Goal: Communication & Community: Answer question/provide support

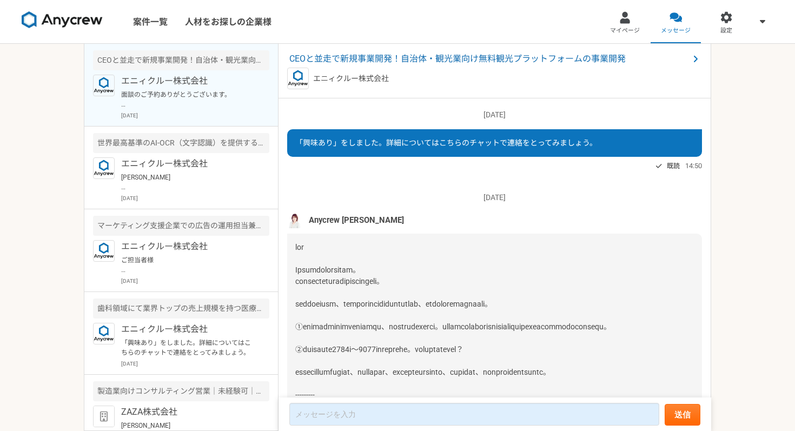
scroll to position [1228, 0]
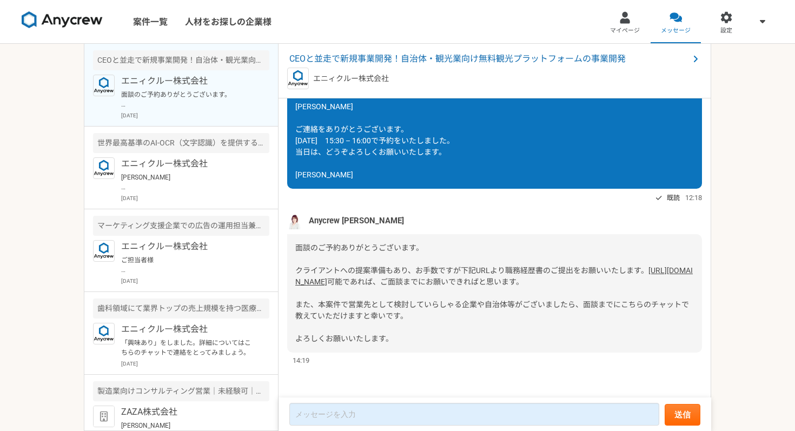
click at [387, 266] on link "[URL][DOMAIN_NAME]" at bounding box center [493, 276] width 397 height 20
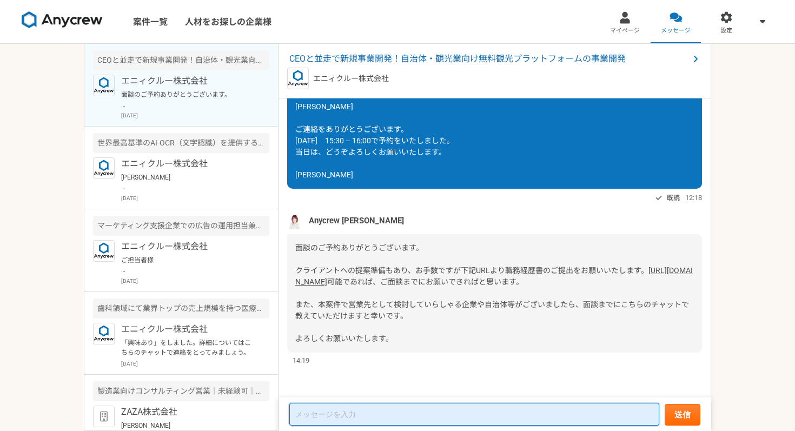
click at [354, 417] on textarea at bounding box center [474, 414] width 370 height 23
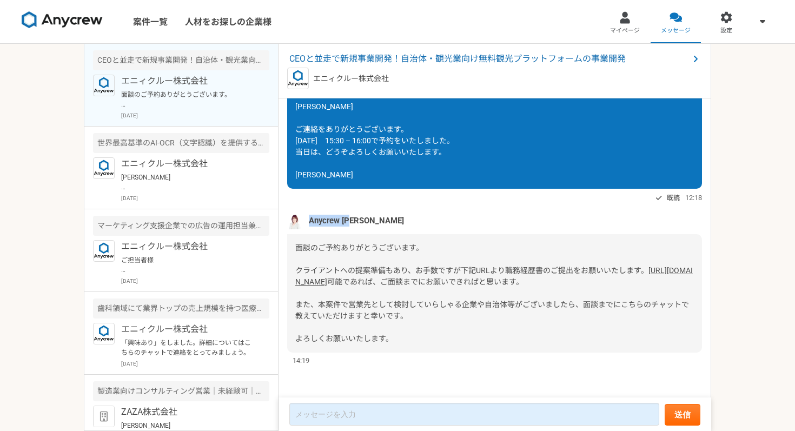
drag, startPoint x: 346, startPoint y: 198, endPoint x: 380, endPoint y: 198, distance: 34.1
click at [380, 213] on div "Anycrew [PERSON_NAME]" at bounding box center [494, 221] width 415 height 16
copy span "Anycrew [PERSON_NAME]"
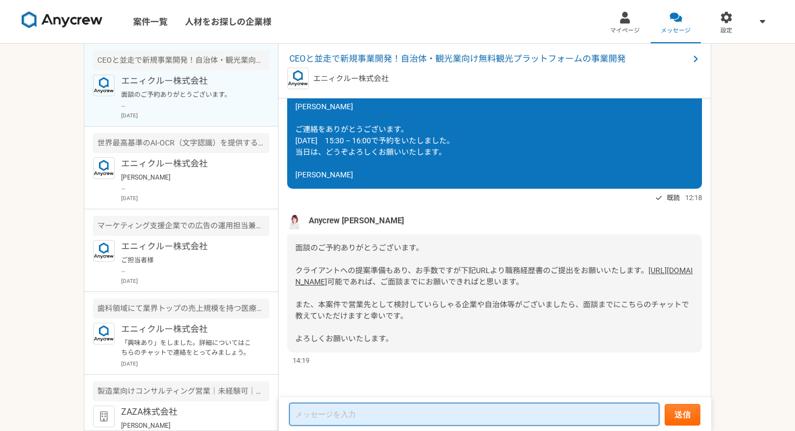
click at [314, 416] on textarea at bounding box center [474, 414] width 370 height 23
paste textarea "Anycrew [PERSON_NAME]"
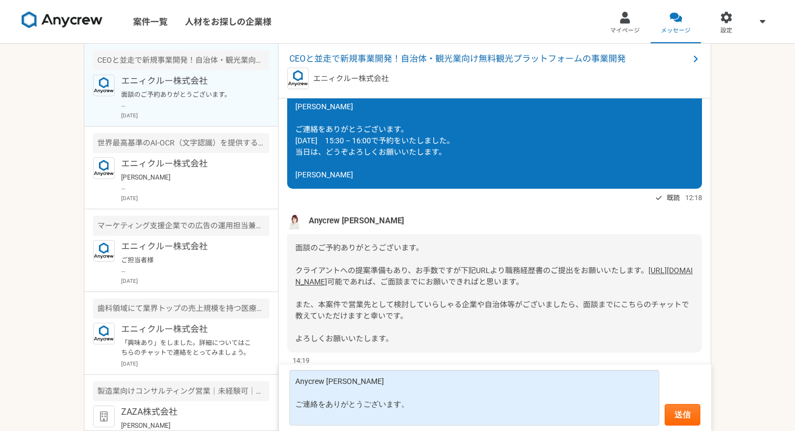
click at [492, 266] on link "[URL][DOMAIN_NAME]" at bounding box center [493, 276] width 397 height 20
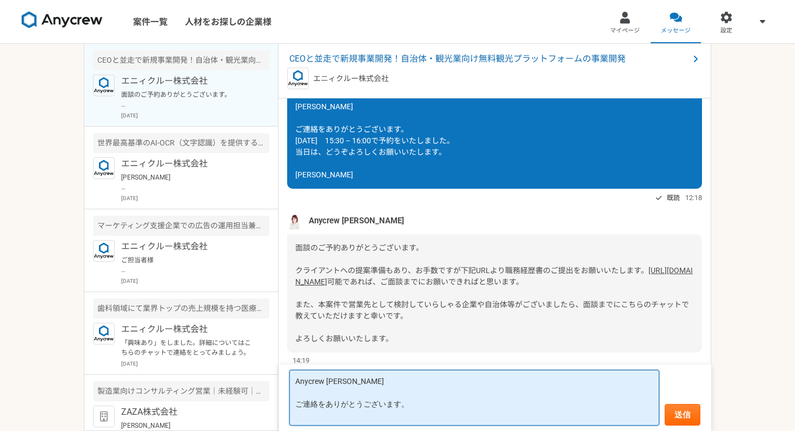
click at [421, 404] on textarea "Anycrew 大竹さま ご連絡をありがとうございます。" at bounding box center [474, 398] width 370 height 56
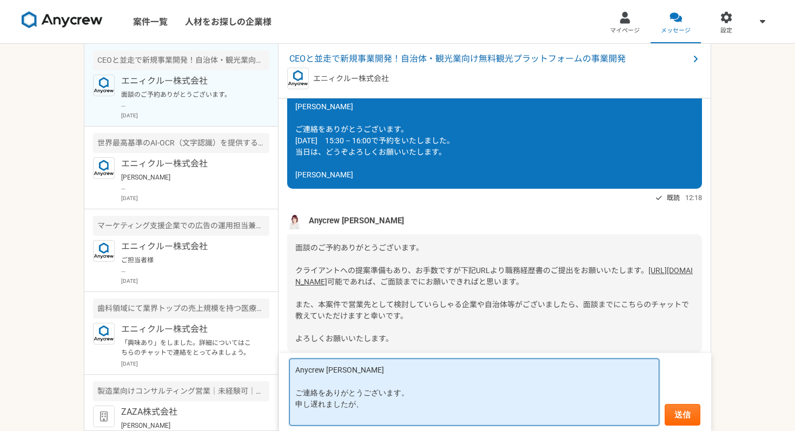
paste textarea "Anycrewレジュメ提出フォーム"
click at [499, 407] on textarea "Anycrew 大竹さま ご連絡をありがとうございます。 申し遅れましたが、Anycrewレジュメ提出フォーム" at bounding box center [474, 391] width 370 height 67
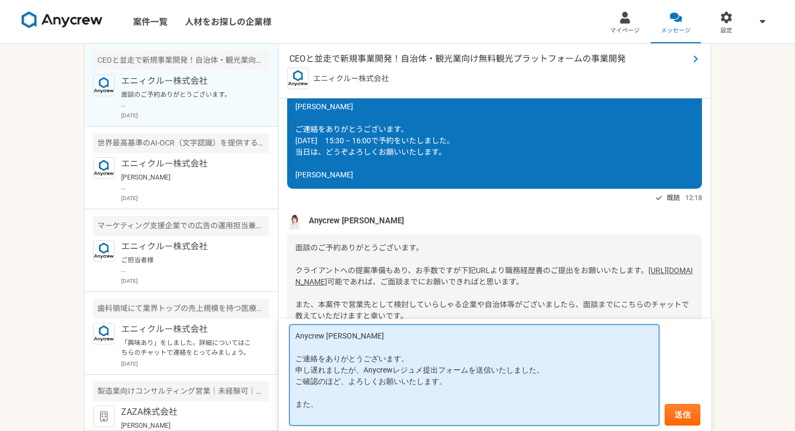
type textarea "Anycrew 大竹さま ご連絡をありがとうございます。 申し遅れましたが、Anycrewレジュメ提出フォームを送信いたしました。 ご確認のほど、よろしくお願…"
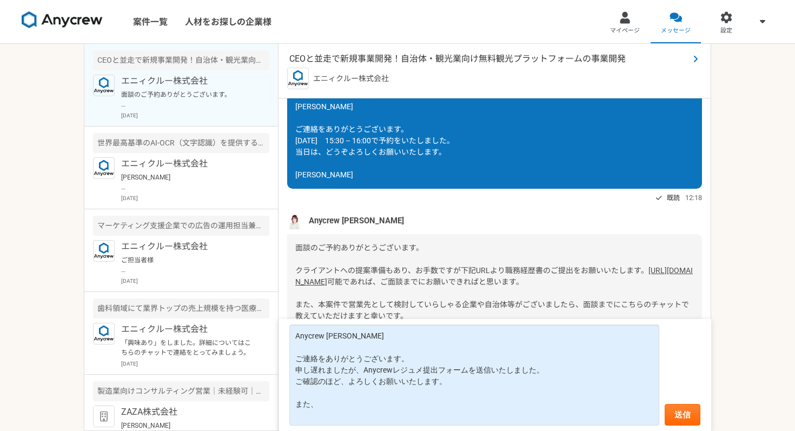
click at [383, 63] on span "CEOと並走で新規事業開発！自治体・観光業向け無料観光プラットフォームの事業開発" at bounding box center [488, 58] width 399 height 13
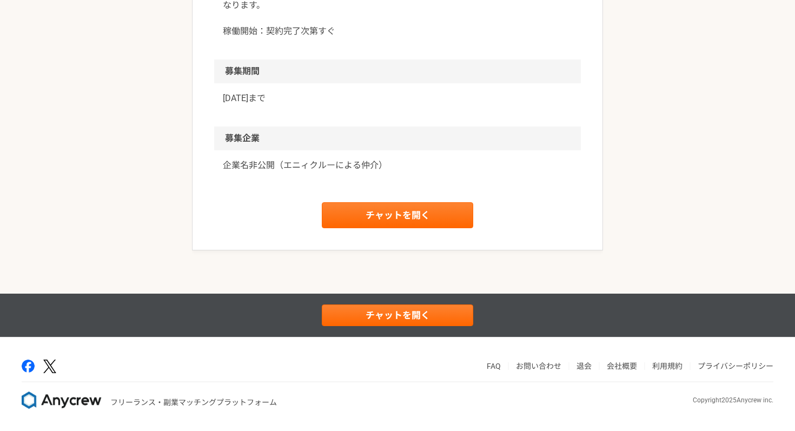
scroll to position [902, 0]
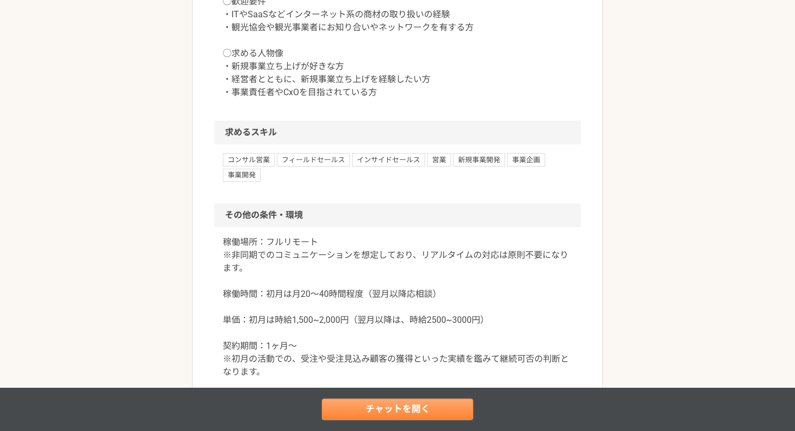
click at [370, 411] on link "チャットを開く" at bounding box center [397, 409] width 151 height 22
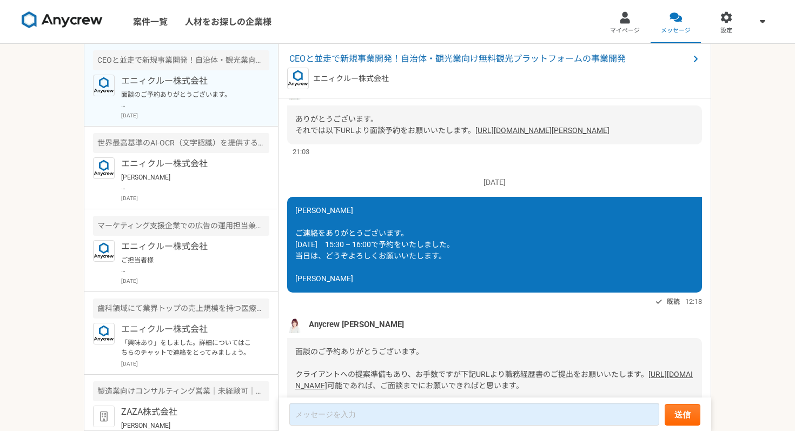
scroll to position [814, 0]
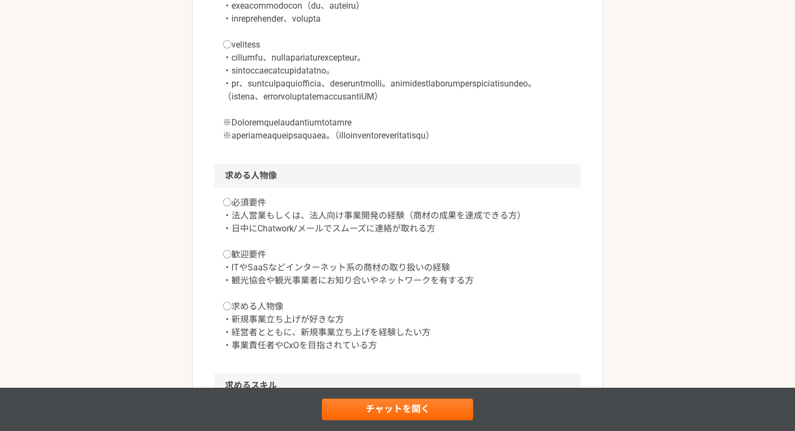
scroll to position [756, 0]
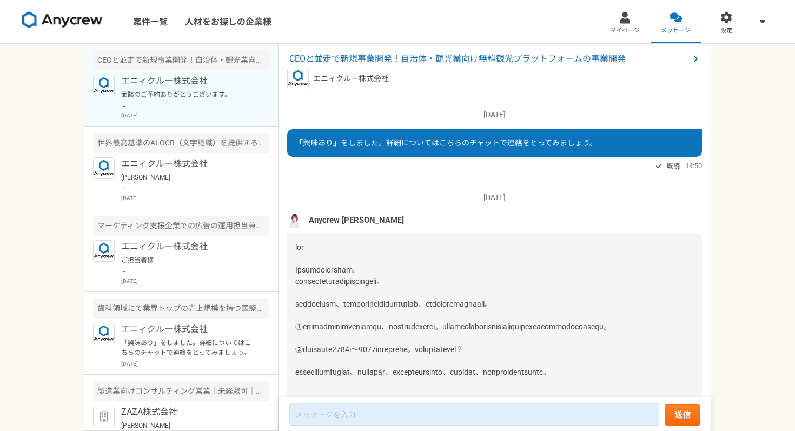
scroll to position [1228, 0]
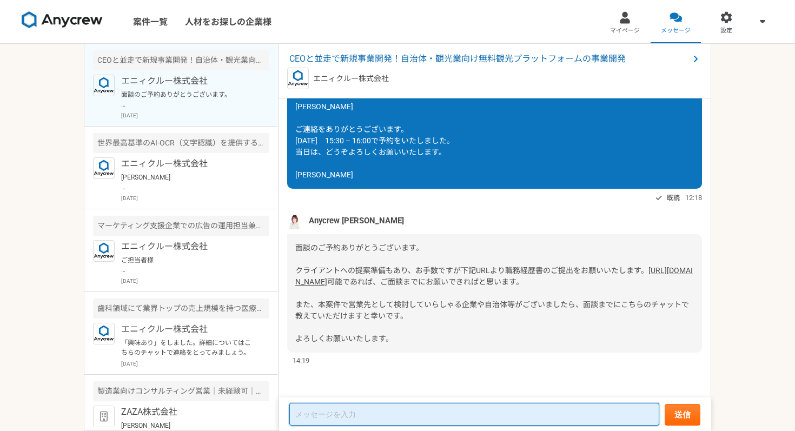
click at [337, 408] on textarea at bounding box center [474, 414] width 370 height 23
type textarea "b"
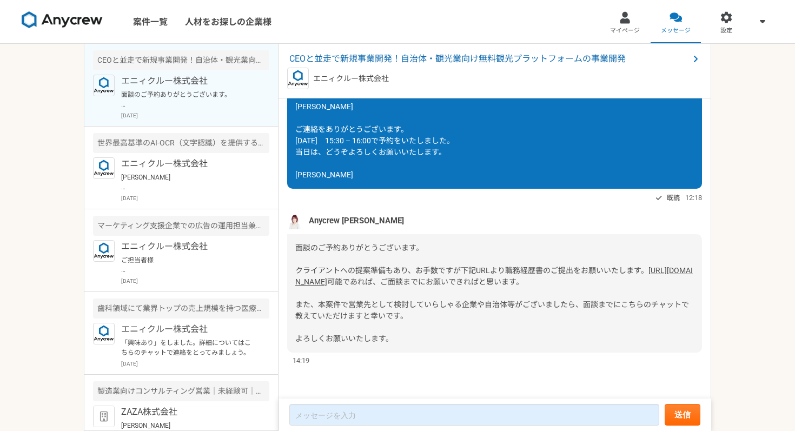
click at [336, 215] on span "Anycrew [PERSON_NAME]" at bounding box center [356, 221] width 95 height 12
copy span "Anycrew [PERSON_NAME]"
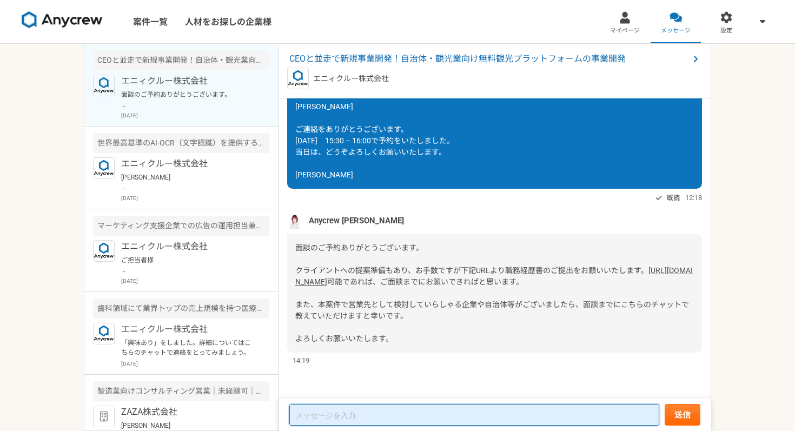
click at [321, 412] on textarea at bounding box center [474, 415] width 370 height 22
paste textarea "Anycrew [PERSON_NAME]"
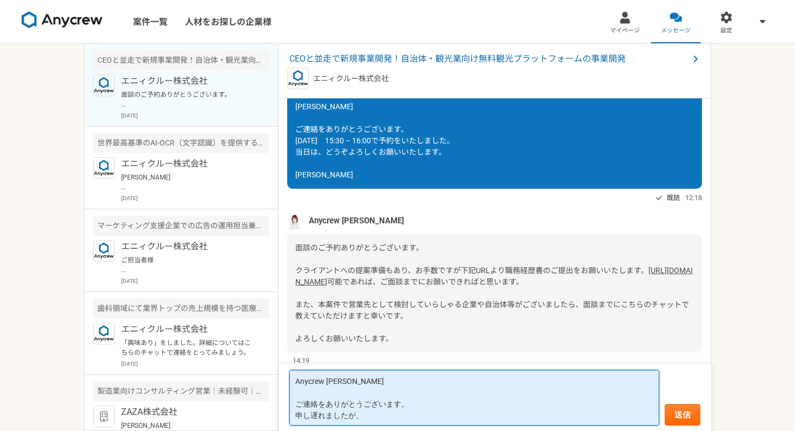
paste textarea "Anycrewレジュメ提出フォーム"
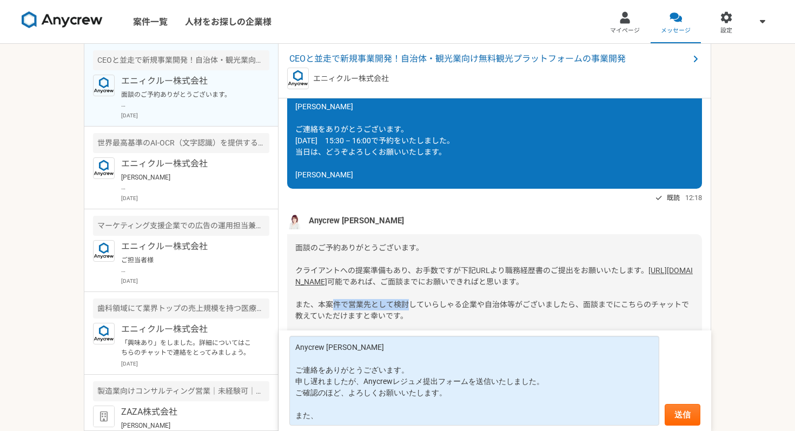
drag, startPoint x: 319, startPoint y: 307, endPoint x: 397, endPoint y: 304, distance: 77.9
click at [397, 304] on span "可能であれば、ご面談までにお願いできればと思います。 また、本案件で営業先として検討していらしゃる企業や自治体等がございましたら、面談までにこちらのチャットで…" at bounding box center [492, 309] width 394 height 65
click at [433, 319] on div "面談のご予約ありがとうございます。 クライアントへの提案準備もあり、お手数ですが下記URLより職務経歴書のご提出をお願いいたします。 https://docs…" at bounding box center [494, 293] width 415 height 118
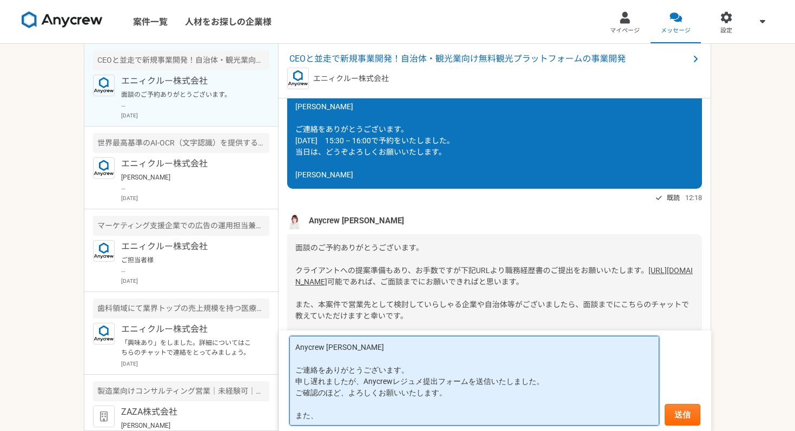
click at [339, 408] on textarea "Anycrew 大竹さま ご連絡をありがとうございます。 申し遅れましたが、Anycrewレジュメ提出フォームを送信いたしました。 ご確認のほど、よろしくお願…" at bounding box center [474, 381] width 370 height 90
click at [337, 414] on textarea "Anycrew 大竹さま ご連絡をありがとうございます。 申し遅れましたが、Anycrewレジュメ提出フォームを送信いたしました。 ご確認のほど、よろしくお願…" at bounding box center [474, 381] width 370 height 90
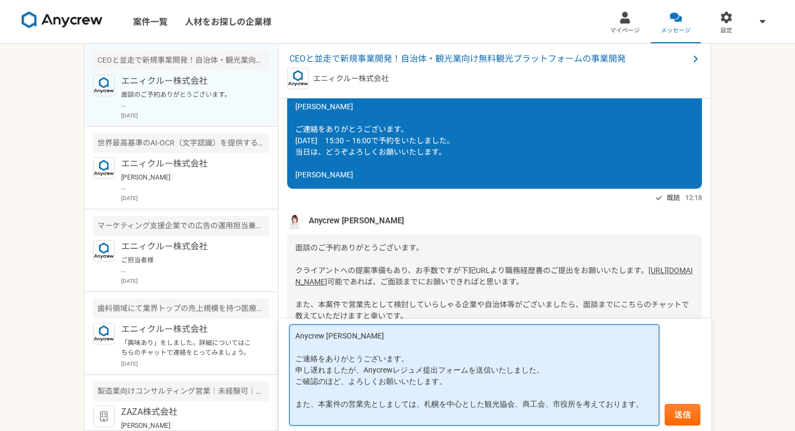
click at [438, 404] on textarea "Anycrew 大竹さま ご連絡をありがとうございます。 申し遅れましたが、Anycrewレジュメ提出フォームを送信いたしました。 ご確認のほど、よろしくお願…" at bounding box center [474, 374] width 370 height 101
click at [649, 404] on textarea "Anycrew 大竹さま ご連絡をありがとうございます。 申し遅れましたが、Anycrewレジュメ提出フォームを送信いたしました。 ご確認のほど、よろしくお願…" at bounding box center [474, 374] width 370 height 101
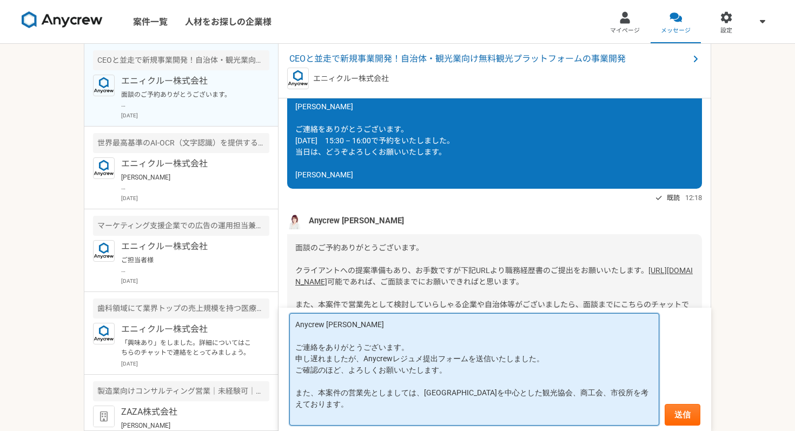
click at [583, 397] on textarea "Anycrew 大竹さま ご連絡をありがとうございます。 申し遅れましたが、Anycrewレジュメ提出フォームを送信いたしました。 ご確認のほど、よろしくお願…" at bounding box center [474, 369] width 370 height 112
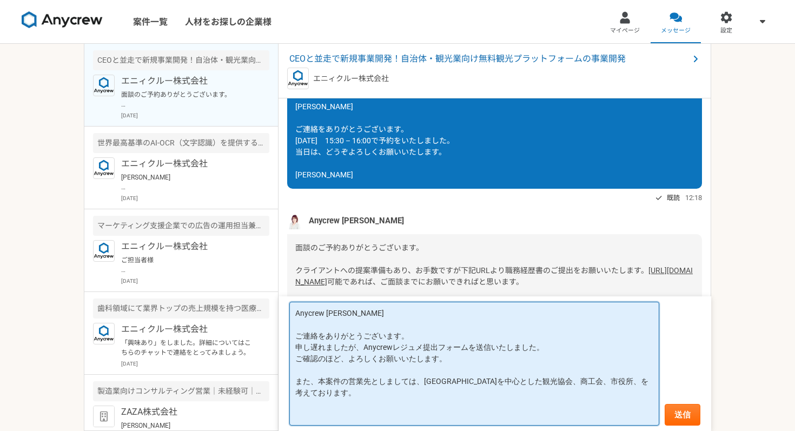
paste textarea "振興組合"
click at [591, 382] on textarea "Anycrew 大竹さま ご連絡をありがとうございます。 申し遅れましたが、Anycrewレジュメ提出フォームを送信いたしました。 ご確認のほど、よろしくお願…" at bounding box center [474, 364] width 370 height 124
click at [638, 382] on textarea "Anycrew 大竹さま ご連絡をありがとうございます。 申し遅れましたが、Anycrewレジュメ提出フォームを送信いたしました。 ご確認のほど、よろしくお願…" at bounding box center [474, 364] width 370 height 124
click at [408, 396] on textarea "Anycrew 大竹さま ご連絡をありがとうございます。 申し遅れましたが、Anycrewレジュメ提出フォームを送信いたしました。 ご確認のほど、よろしくお願…" at bounding box center [474, 364] width 370 height 124
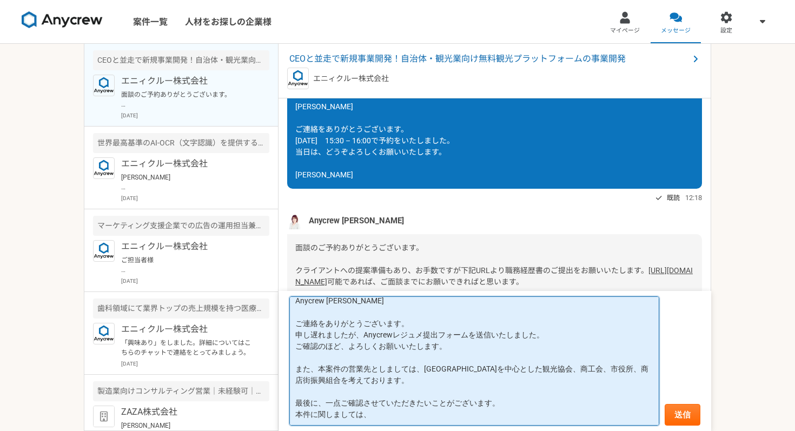
scroll to position [30, 0]
click at [454, 392] on textarea "Anycrew 大竹さま ご連絡をありがとうございます。 申し遅れましたが、Anycrewレジュメ提出フォームを送信いたしました。 ご確認のほど、よろしくお願…" at bounding box center [474, 360] width 370 height 129
click at [533, 397] on textarea "Anycrew 大竹さま ご連絡をありがとうございます。 申し遅れましたが、Anycrewレジュメ提出フォームを送信いたしました。 ご確認のほど、よろしくお願…" at bounding box center [474, 360] width 370 height 129
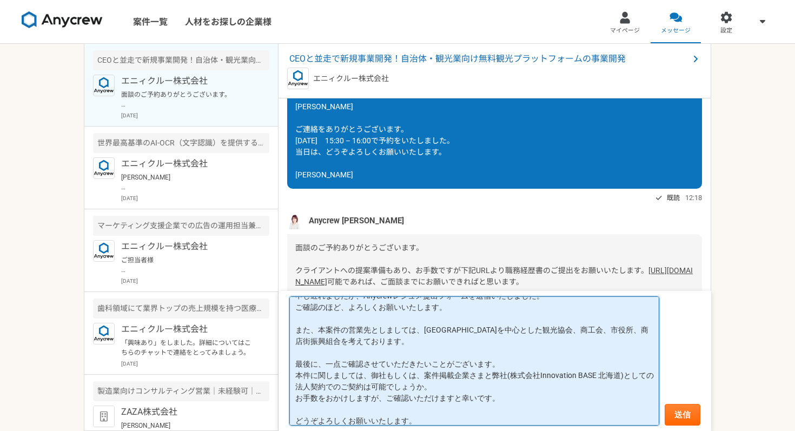
scroll to position [69, 0]
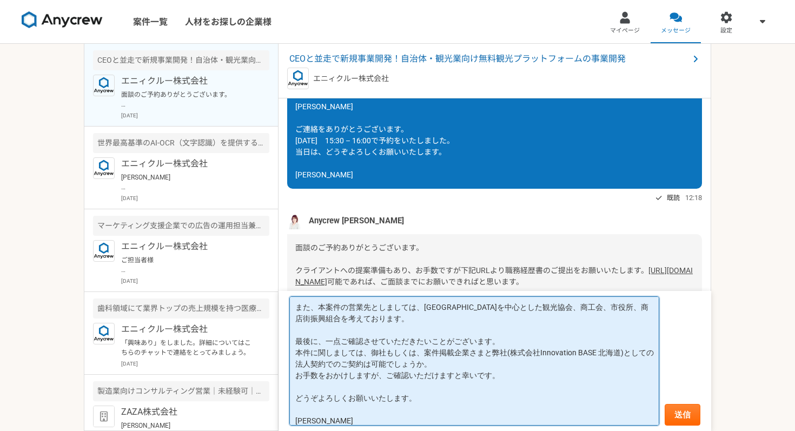
click at [466, 358] on textarea "Anycrew 大竹さま ご連絡をありがとうございます。 申し遅れましたが、Anycrewレジュメ提出フォームを送信いたしました。 ご確認のほど、よろしくお願…" at bounding box center [474, 360] width 370 height 129
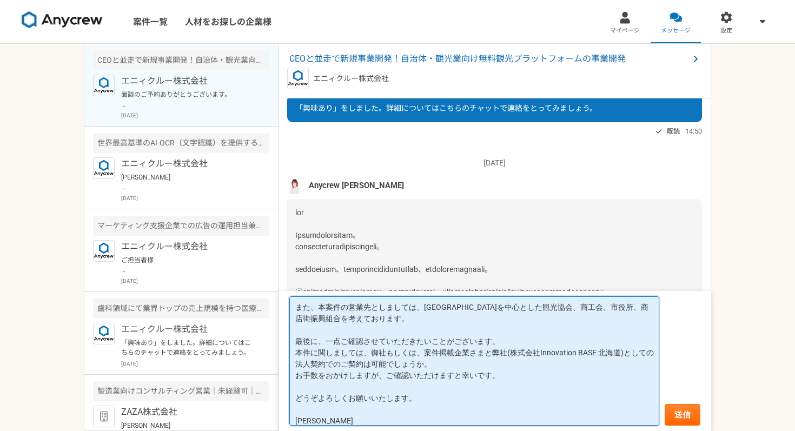
scroll to position [0, 0]
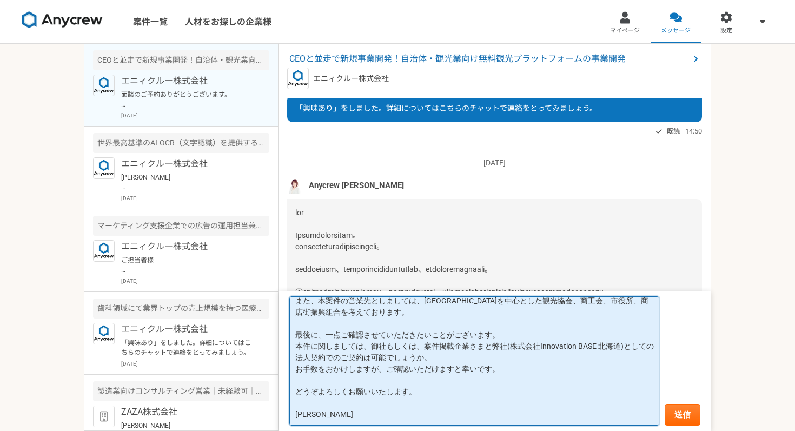
drag, startPoint x: 296, startPoint y: 341, endPoint x: 370, endPoint y: 430, distance: 116.3
click at [370, 430] on form "Anycrew 大竹さま ご連絡をありがとうございます。 申し遅れましたが、Anycrewレジュメ提出フォームを送信いたしました。 ご確認のほど、よろしくお願…" at bounding box center [494, 361] width 432 height 140
paste textarea "先ほど、Anycrewレジュメ提出フォームを送信いたしましたので、ご確認いただけますと幸いです。 本案件の営業先につきましては、札幌市を中心に、観光協会、商工…"
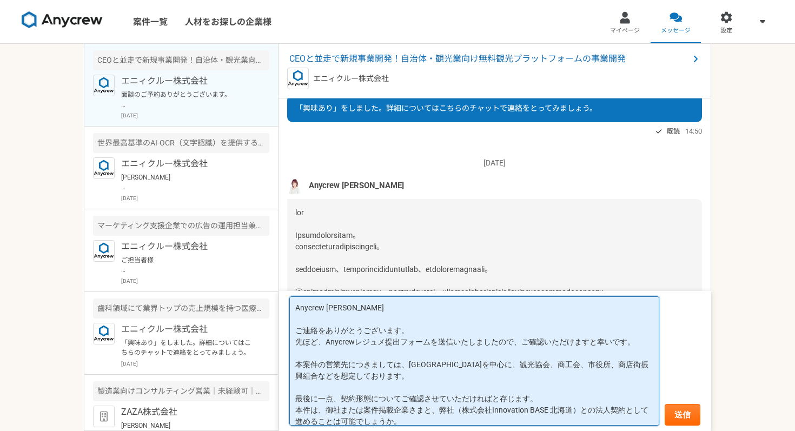
click at [315, 342] on textarea "Anycrew 大竹さま ご連絡をありがとうございます。 先ほど、Anycrewレジュメ提出フォームを送信いたしましたので、ご確認いただけますと幸いです。 本…" at bounding box center [474, 360] width 370 height 129
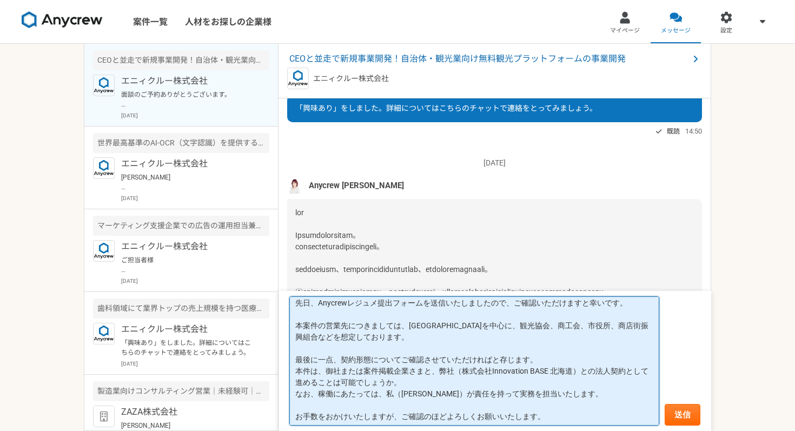
scroll to position [41, 0]
click at [332, 358] on textarea "Anycrew 大竹さま ご連絡をありがとうございます。 先日、Anycrewレジュメ提出フォームを送信いたしましたので、ご確認いただけますと幸いです。 本案…" at bounding box center [474, 360] width 370 height 129
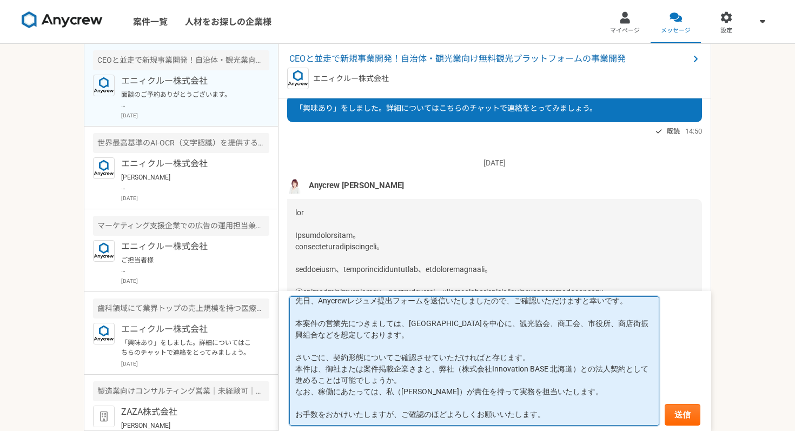
click at [334, 358] on textarea "Anycrew 大竹さま ご連絡をありがとうございます。 先日、Anycrewレジュメ提出フォームを送信いたしましたので、ご確認いただけますと幸いです。 本案…" at bounding box center [474, 360] width 370 height 129
click at [395, 357] on textarea "Anycrew 大竹さま ご連絡をありがとうございます。 先日、Anycrewレジュメ提出フォームを送信いたしましたので、ご確認いただけますと幸いです。 本案…" at bounding box center [474, 360] width 370 height 129
click at [567, 358] on textarea "Anycrew 大竹さま ご連絡をありがとうございます。 先日、Anycrewレジュメ提出フォームを送信いたしましたので、ご確認いただけますと幸いです。 本案…" at bounding box center [474, 360] width 370 height 129
click at [438, 383] on textarea "Anycrew 大竹さま ご連絡をありがとうございます。 先日、Anycrewレジュメ提出フォームを送信いたしましたので、ご確認いただけますと幸いです。 本案…" at bounding box center [474, 360] width 370 height 129
click at [550, 415] on textarea "Anycrew 大竹さま ご連絡をありがとうございます。 先日、Anycrewレジュメ提出フォームを送信いたしましたので、ご確認いただけますと幸いです。 本案…" at bounding box center [474, 360] width 370 height 129
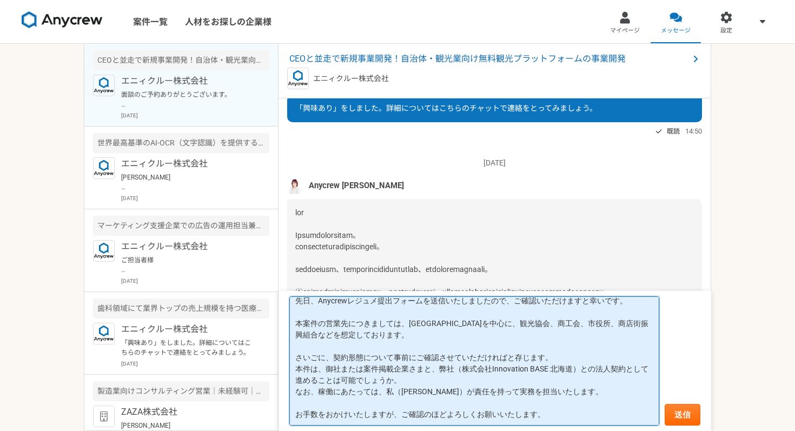
scroll to position [57, 0]
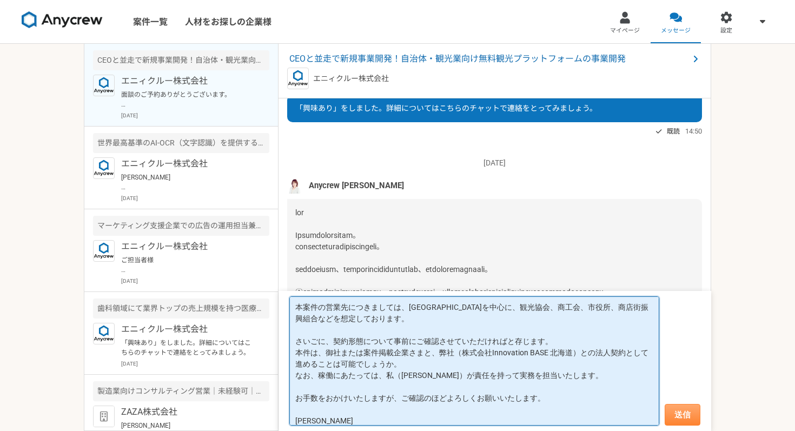
type textarea "Anycrew 大竹さま ご連絡をありがとうございます。 先日、Anycrewレジュメ提出フォームを送信いたしましたので、ご確認いただけますと幸いです。 本案…"
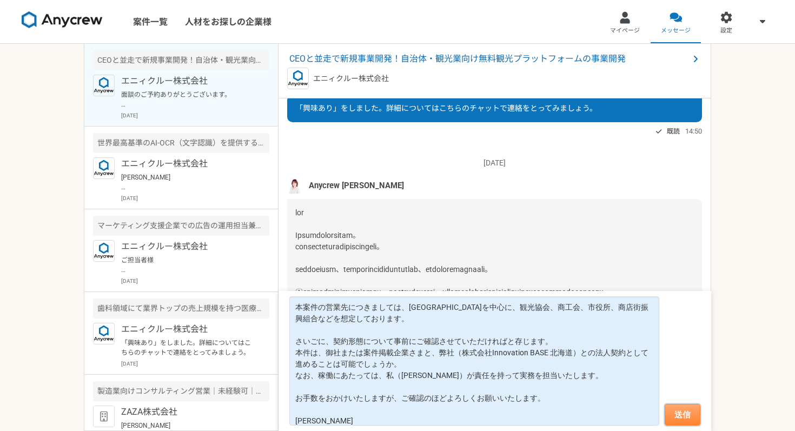
click at [692, 409] on button "送信" at bounding box center [682, 415] width 36 height 22
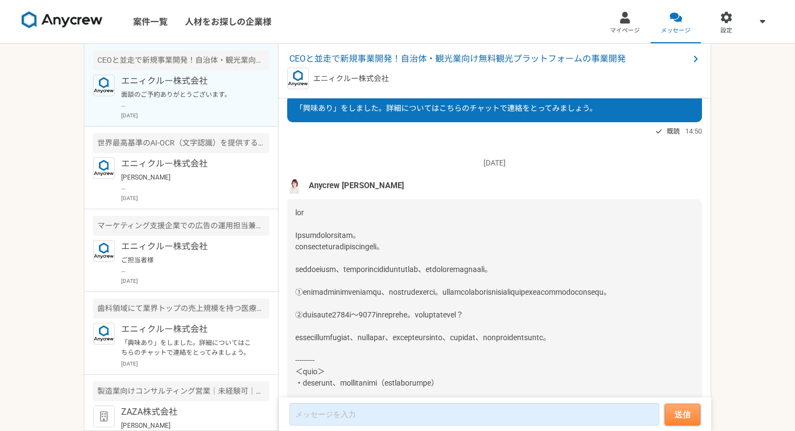
scroll to position [1478, 0]
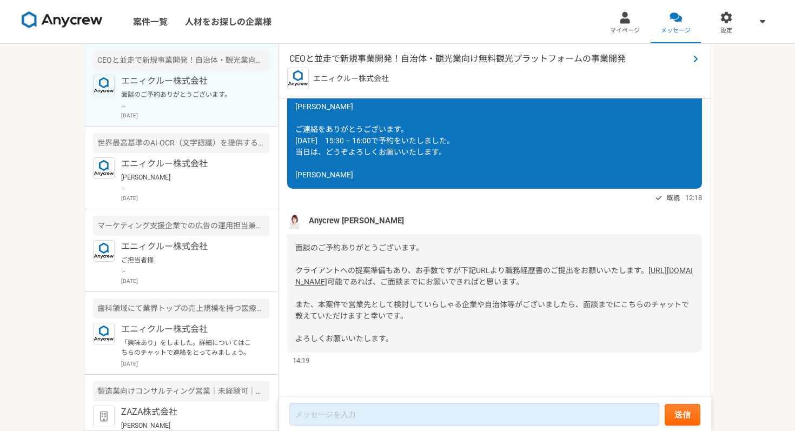
click at [357, 60] on span "CEOと並走で新規事業開発！自治体・観光業向け無料観光プラットフォームの事業開発" at bounding box center [488, 58] width 399 height 13
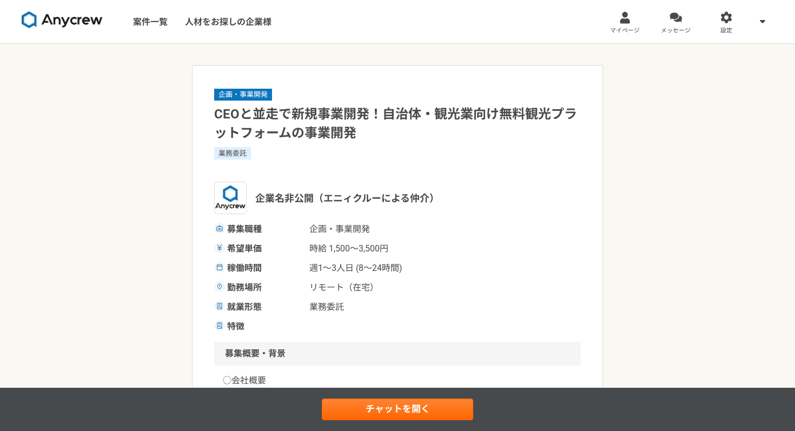
scroll to position [18, 0]
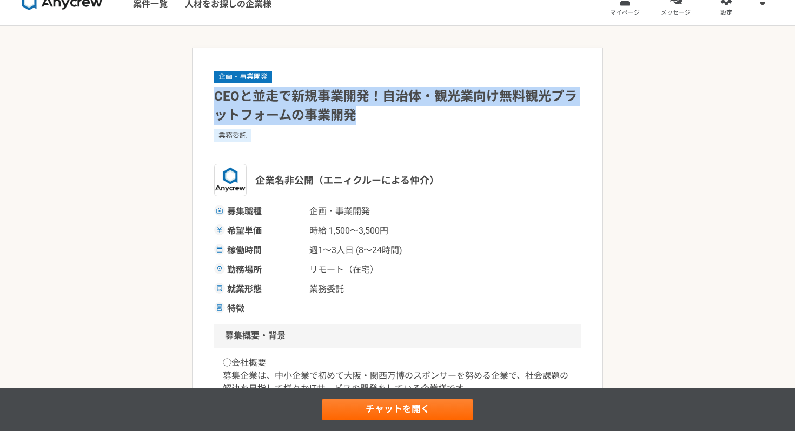
drag, startPoint x: 215, startPoint y: 97, endPoint x: 551, endPoint y: 113, distance: 336.6
click at [551, 113] on h1 "CEOと並走で新規事業開発！自治体・観光業向け無料観光プラットフォームの事業開発" at bounding box center [397, 106] width 367 height 38
click at [358, 112] on h1 "CEOと並走で新規事業開発！自治体・観光業向け無料観光プラットフォームの事業開発" at bounding box center [397, 106] width 367 height 38
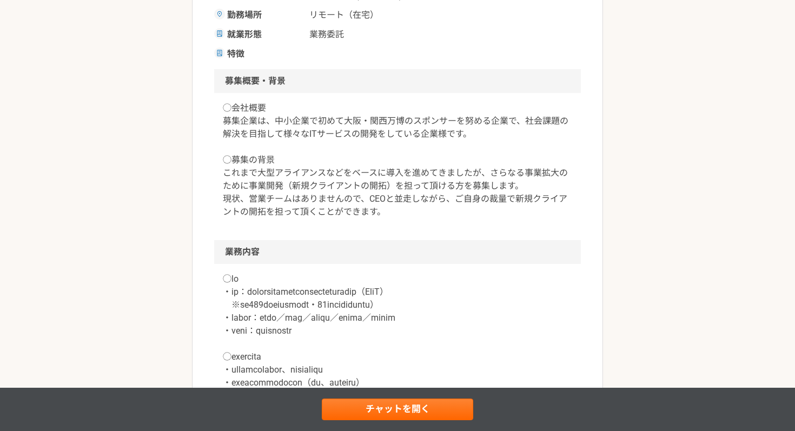
scroll to position [275, 0]
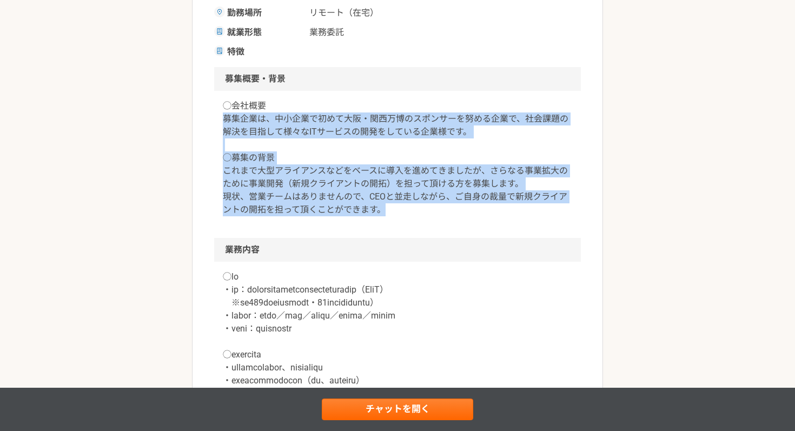
drag, startPoint x: 223, startPoint y: 120, endPoint x: 566, endPoint y: 216, distance: 356.3
click at [566, 216] on p "◯会社概要 募集企業は、中小企業で初めて大阪・関西万博のスポンサーを努める企業で、社会課題の解決を目指して様々なITサービスの開発をしている企業様です。 ◯募…" at bounding box center [397, 157] width 349 height 117
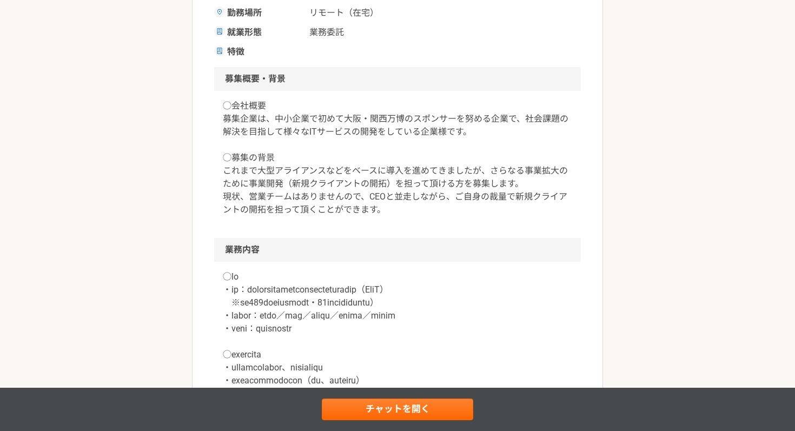
click at [493, 214] on p "◯会社概要 募集企業は、中小企業で初めて大阪・関西万博のスポンサーを努める企業で、社会課題の解決を目指して様々なITサービスの開発をしている企業様です。 ◯募…" at bounding box center [397, 157] width 349 height 117
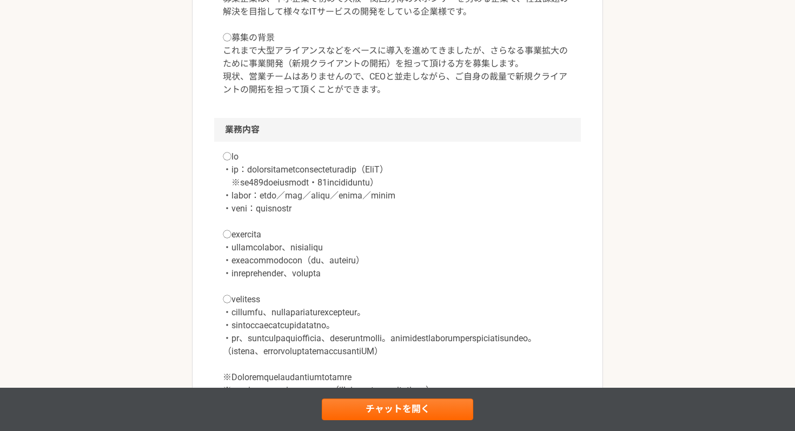
scroll to position [399, 0]
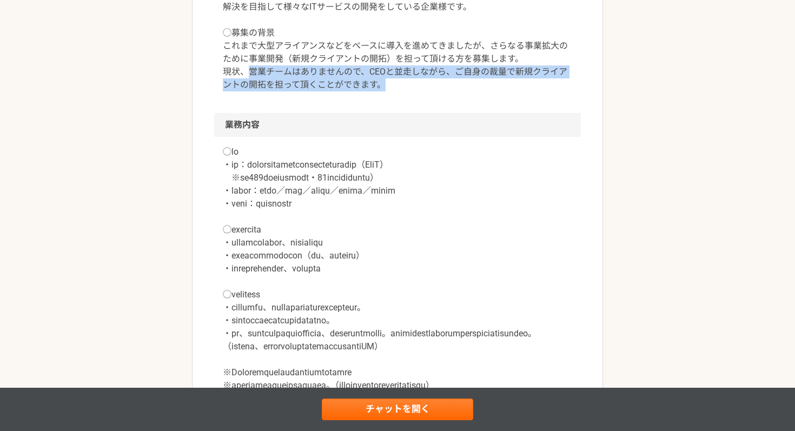
drag, startPoint x: 249, startPoint y: 75, endPoint x: 483, endPoint y: 90, distance: 234.6
click at [483, 90] on p "◯会社概要 募集企業は、中小企業で初めて大阪・関西万博のスポンサーを努める企業で、社会課題の解決を目指して様々なITサービスの開発をしている企業様です。 ◯募…" at bounding box center [397, 33] width 349 height 117
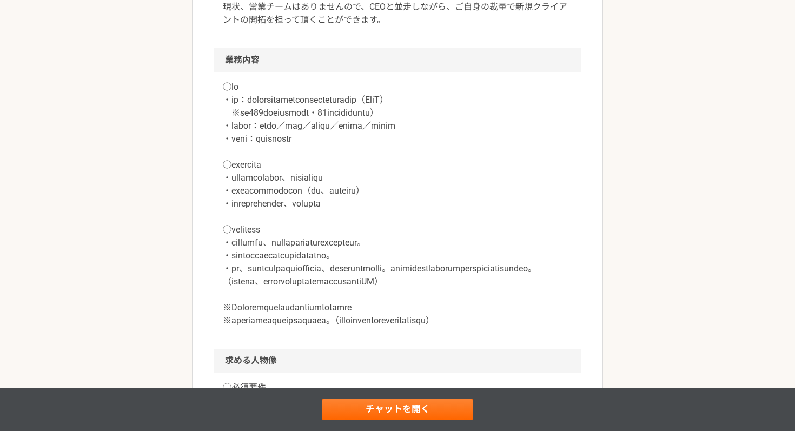
scroll to position [472, 0]
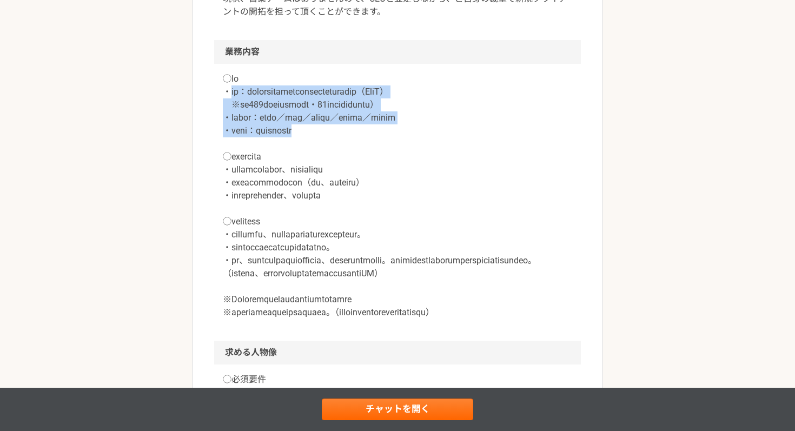
drag, startPoint x: 230, startPoint y: 96, endPoint x: 532, endPoint y: 133, distance: 304.5
click at [532, 133] on p at bounding box center [397, 195] width 349 height 246
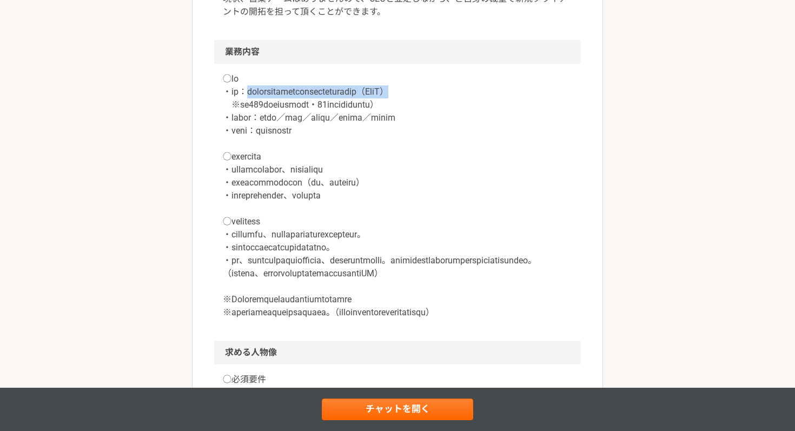
drag, startPoint x: 255, startPoint y: 90, endPoint x: 532, endPoint y: 96, distance: 277.4
click at [532, 96] on p at bounding box center [397, 195] width 349 height 246
copy p "デジタルスタンプラリーを構築できる観光プラットフォーム（SaaS）"
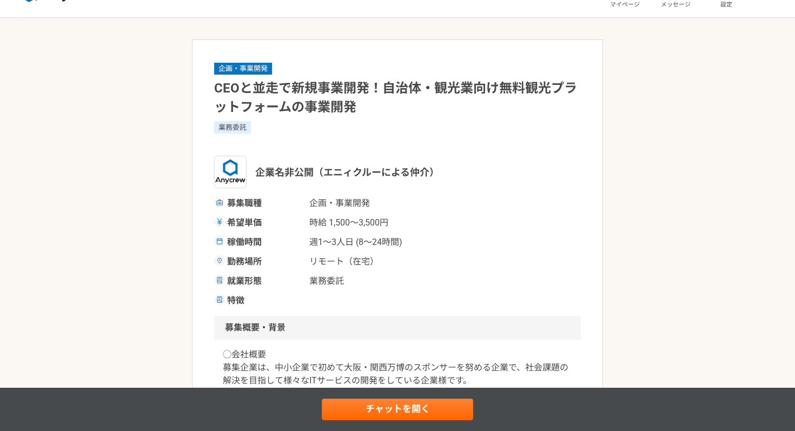
scroll to position [0, 0]
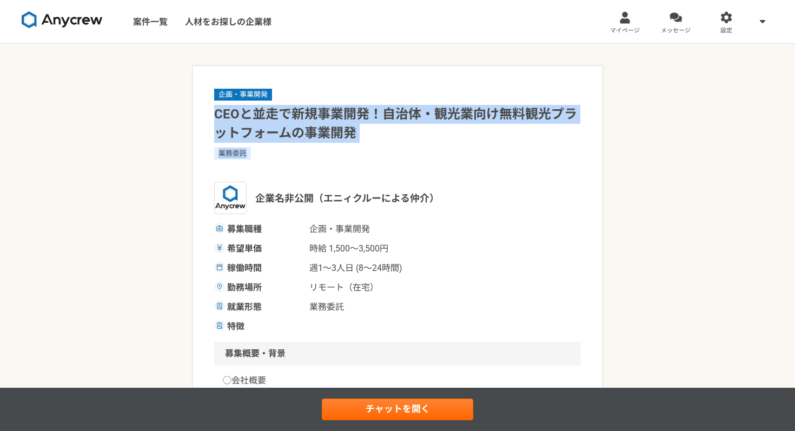
drag, startPoint x: 216, startPoint y: 116, endPoint x: 278, endPoint y: 151, distance: 70.9
click at [278, 151] on div "企画・事業開発 CEOと並走で新規事業開発！自治体・観光業向け無料観光プラットフォームの事業開発 業務委託 企業名非公開（エニィクルーによる仲介） 募集職種 …" at bounding box center [397, 210] width 367 height 245
copy div "CEOと並走で新規事業開発！自治体・観光業向け無料観光プラットフォームの事業開発 業務委託"
